Goal: Communication & Community: Participate in discussion

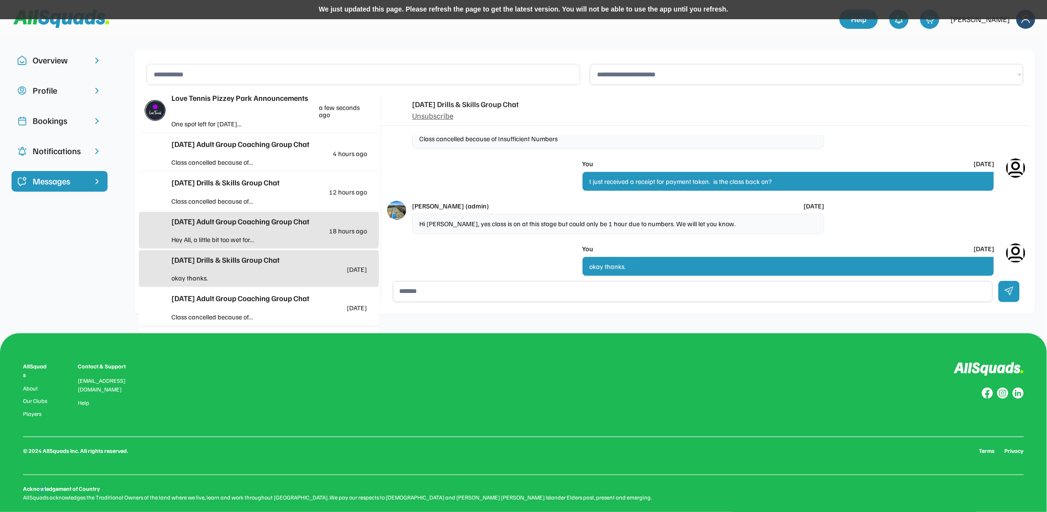
click at [504, 4] on div "We just updated this page. Please refresh the page to get the latest version. Y…" at bounding box center [523, 9] width 1047 height 19
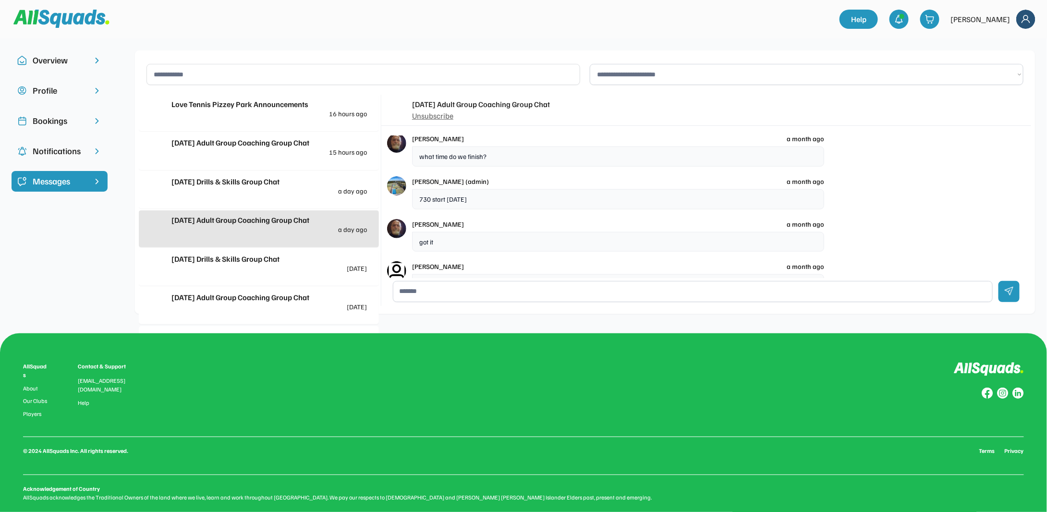
scroll to position [1034, 0]
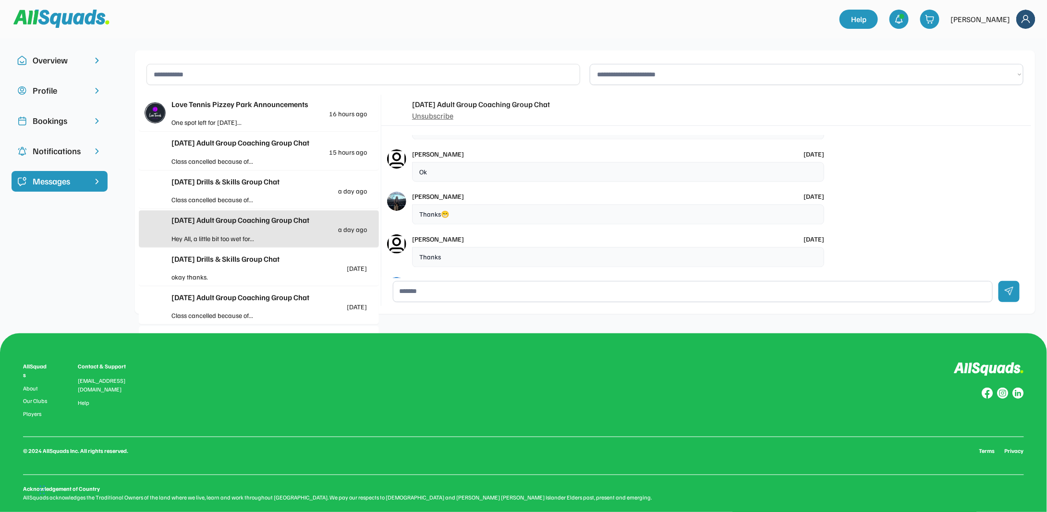
click at [214, 153] on div "[DATE] Adult Group Coaching Group Chat 15 hours ago" at bounding box center [268, 146] width 195 height 19
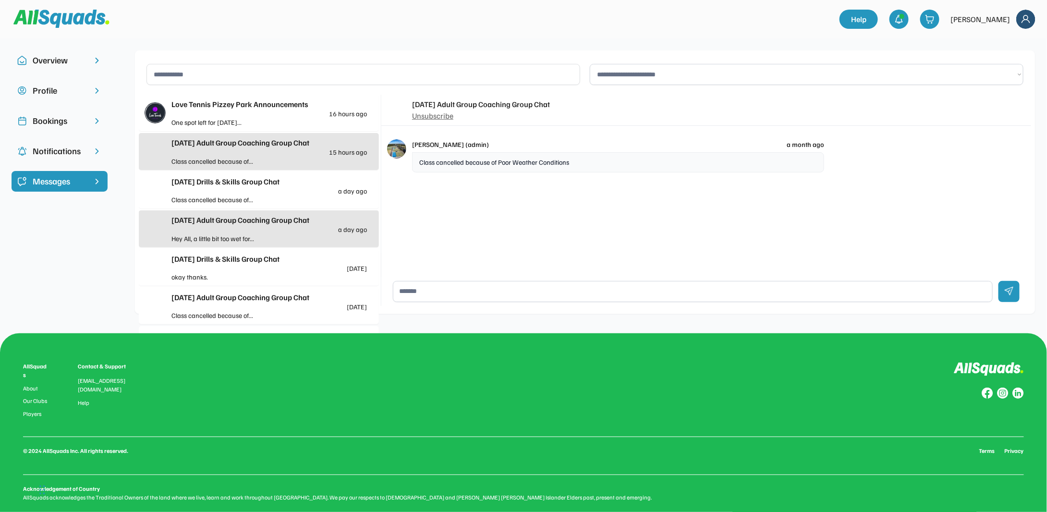
scroll to position [0, 0]
click at [818, 189] on div "[DATE] Adult Group Coaching Group Chat Unsubscribe [PERSON_NAME] (admin) a mont…" at bounding box center [706, 174] width 650 height 158
click at [488, 162] on div "Class cancelled because of Poor Weather Conditions" at bounding box center [618, 162] width 412 height 20
click at [246, 272] on div "okay thanks." at bounding box center [220, 277] width 98 height 10
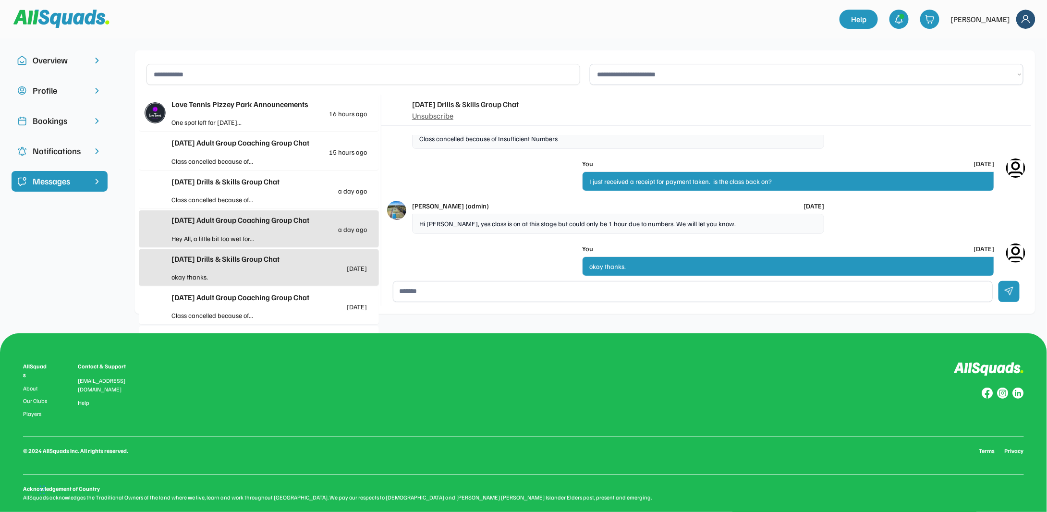
click at [247, 114] on div "Love Tennis Pizzey Park Announcements 16 hours ago" at bounding box center [268, 107] width 195 height 19
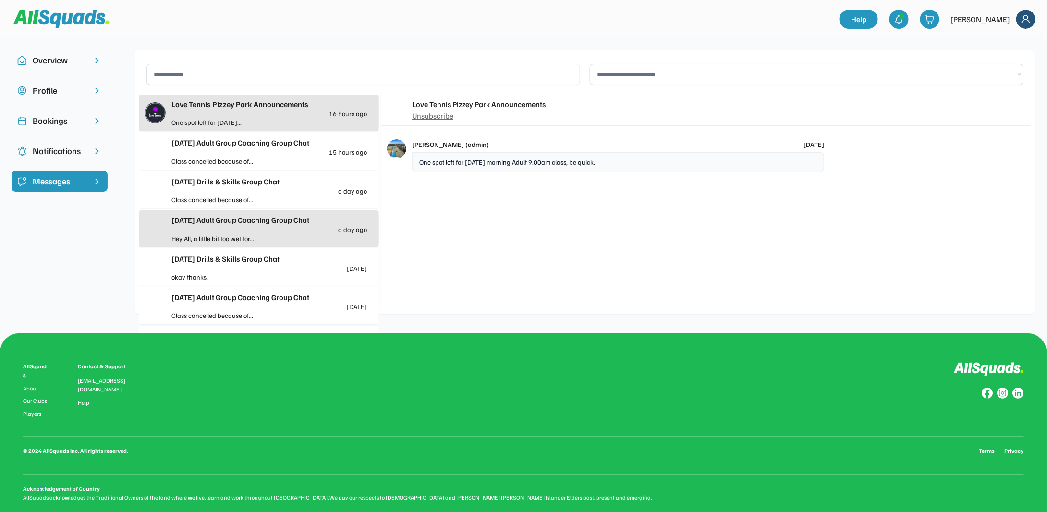
scroll to position [13, 0]
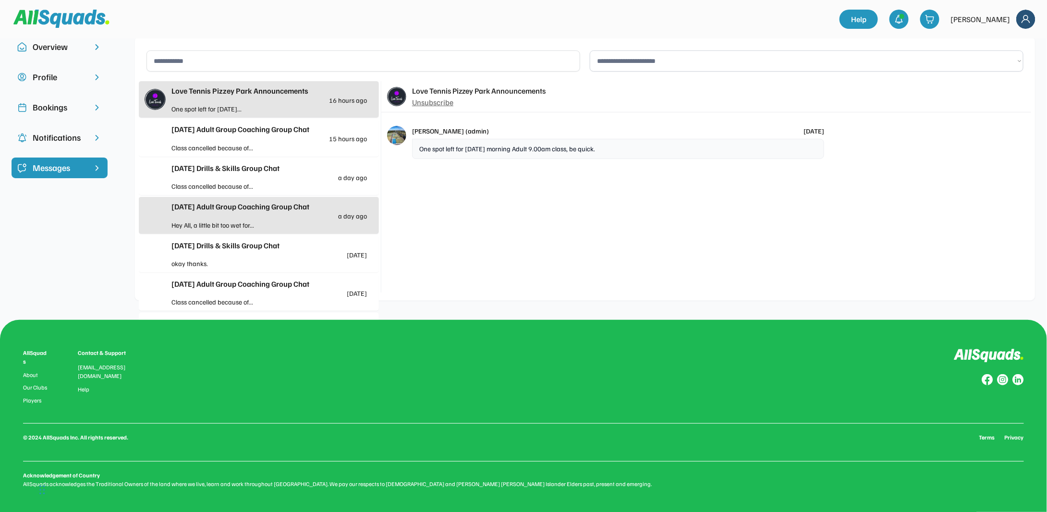
click at [255, 144] on div "Class cancelled because of..." at bounding box center [220, 148] width 98 height 10
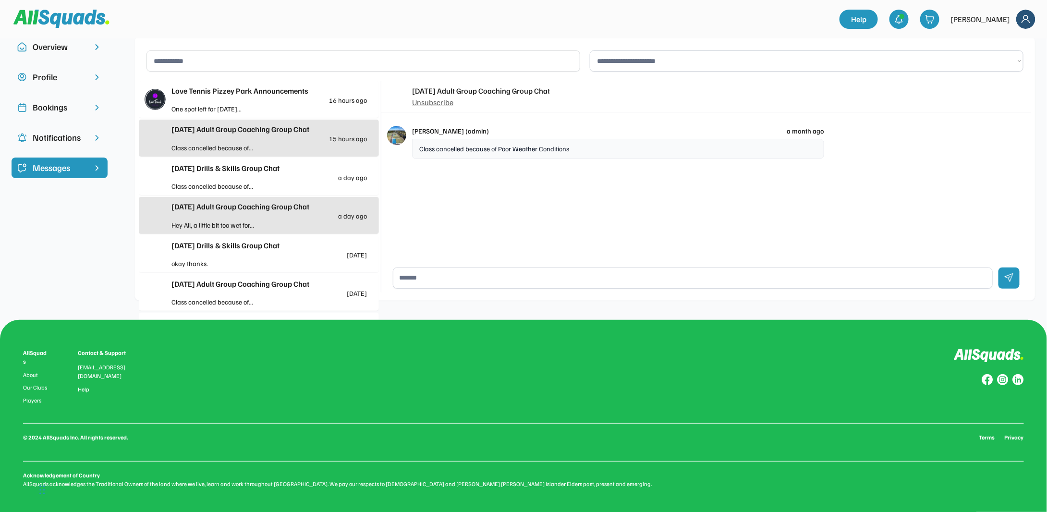
click at [591, 146] on div "Class cancelled because of Poor Weather Conditions" at bounding box center [618, 149] width 412 height 20
click at [204, 157] on div "[DATE] Drills & Skills Group Chat a day ago Class cancelled because of..." at bounding box center [259, 176] width 240 height 38
